Goal: Task Accomplishment & Management: Manage account settings

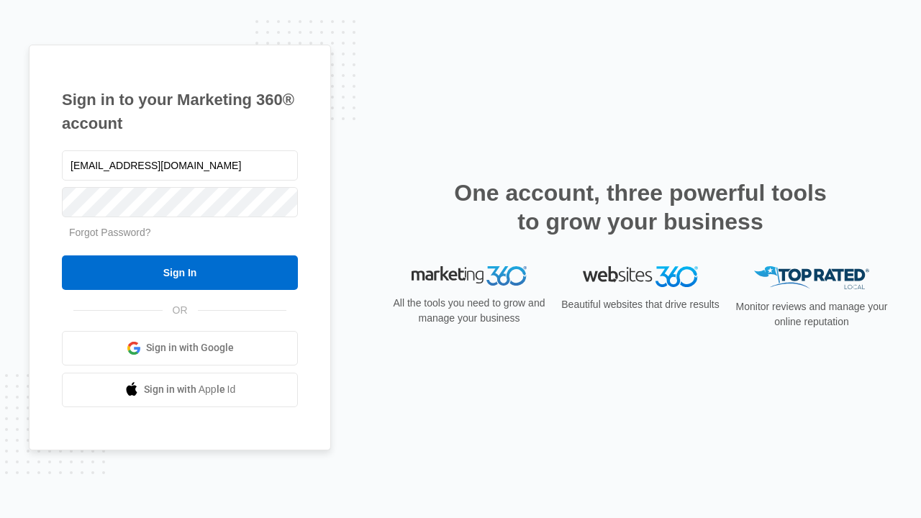
type input "dankie614@gmail.com"
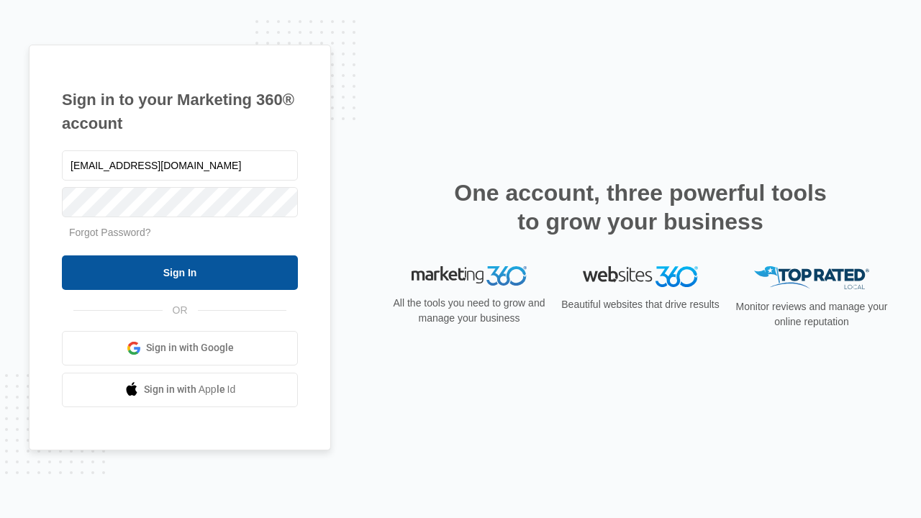
click at [180, 272] on input "Sign In" at bounding box center [180, 273] width 236 height 35
